Goal: Task Accomplishment & Management: Use online tool/utility

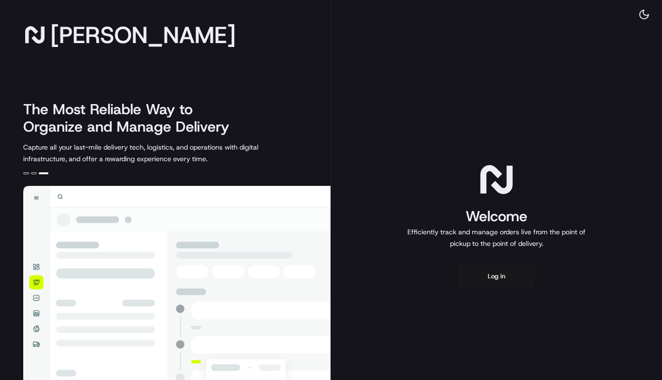
click at [497, 275] on button "Log in" at bounding box center [496, 276] width 77 height 23
